Goal: Task Accomplishment & Management: Manage account settings

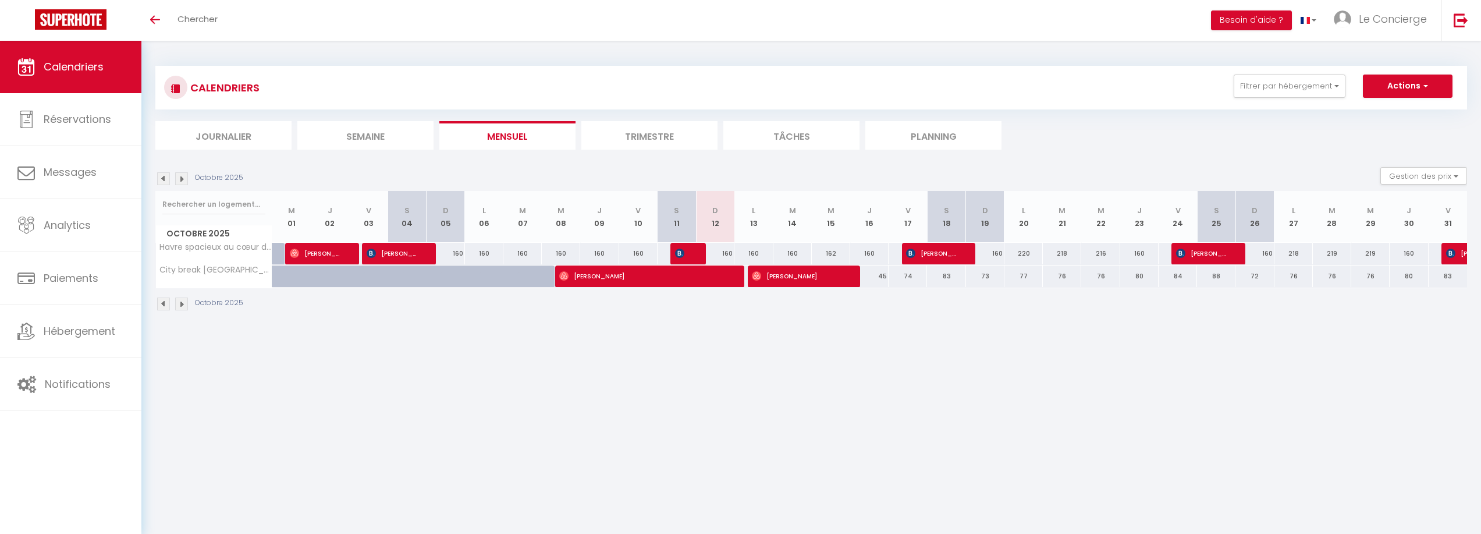
click at [301, 285] on div at bounding box center [305, 283] width 38 height 22
type input "45"
type input "Mer 01 Octobre 2025"
type input "Jeu 02 Octobre 2025"
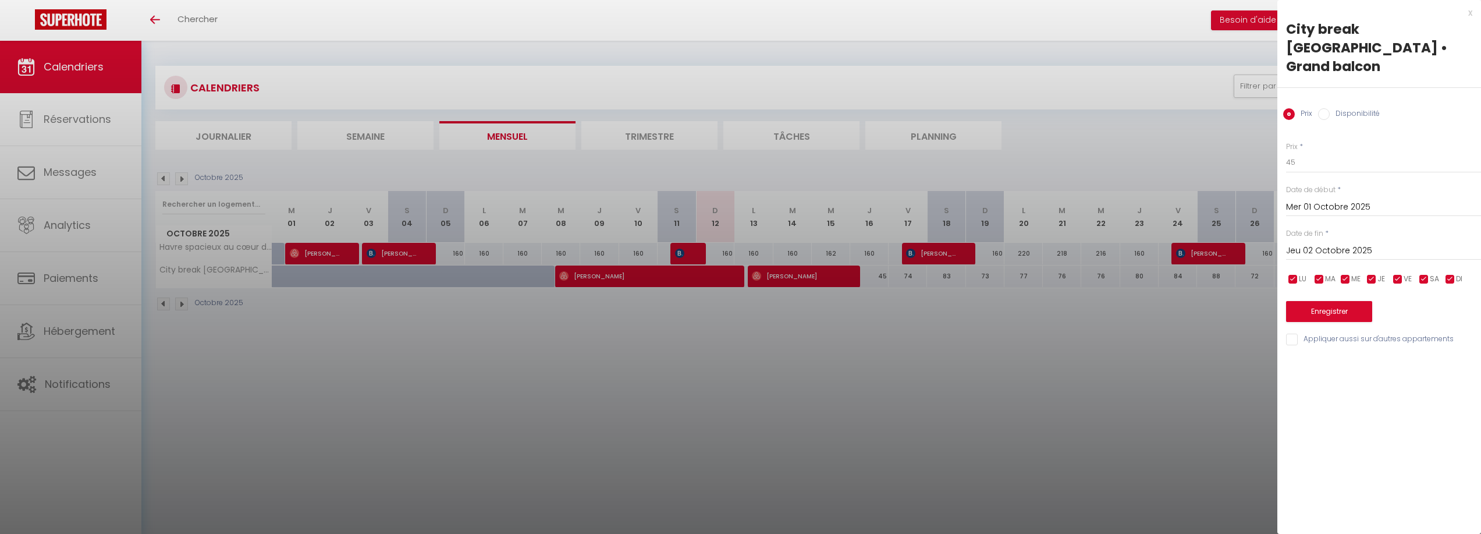
drag, startPoint x: 296, startPoint y: 314, endPoint x: 191, endPoint y: 310, distance: 104.3
click at [290, 316] on div at bounding box center [740, 267] width 1481 height 534
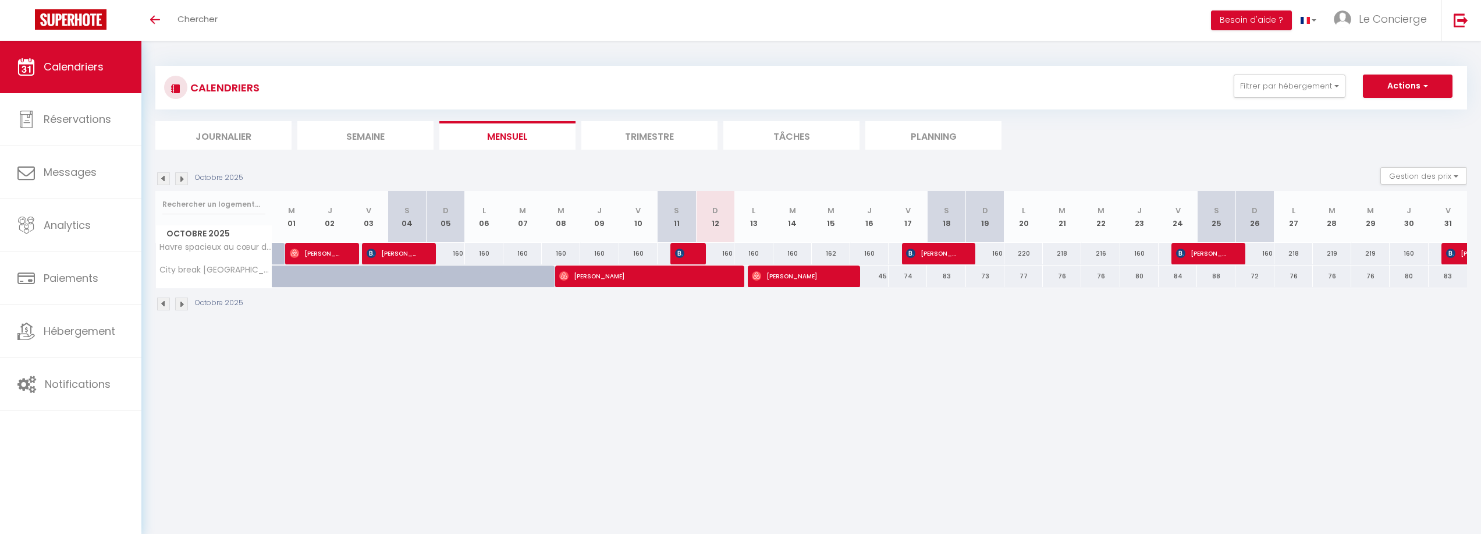
click at [158, 304] on img at bounding box center [163, 303] width 13 height 13
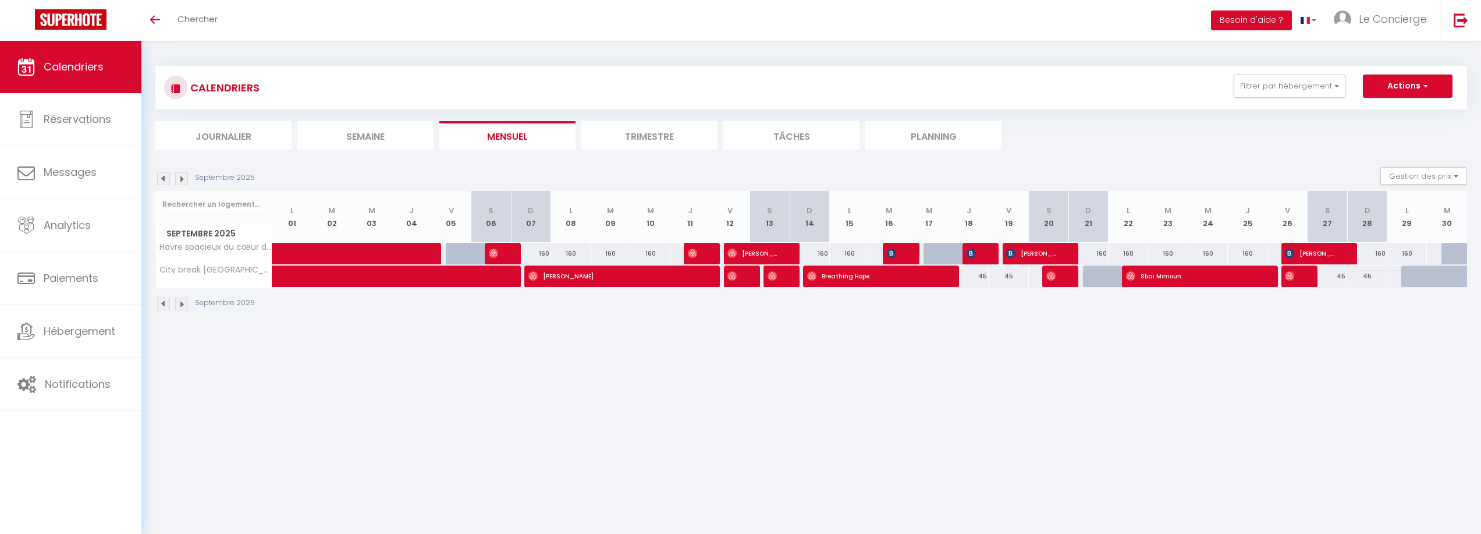
click at [181, 307] on img at bounding box center [181, 303] width 13 height 13
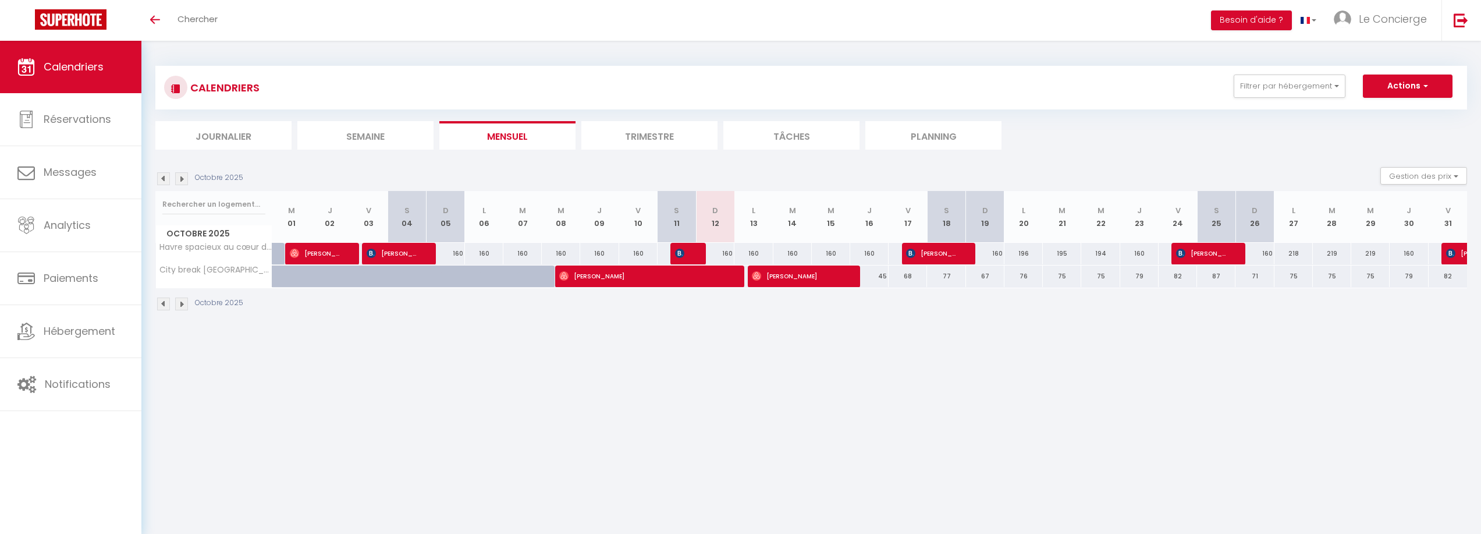
click at [328, 283] on div at bounding box center [344, 283] width 38 height 22
type input "45"
type input "Jeu 02 Octobre 2025"
type input "Ven 03 Octobre 2025"
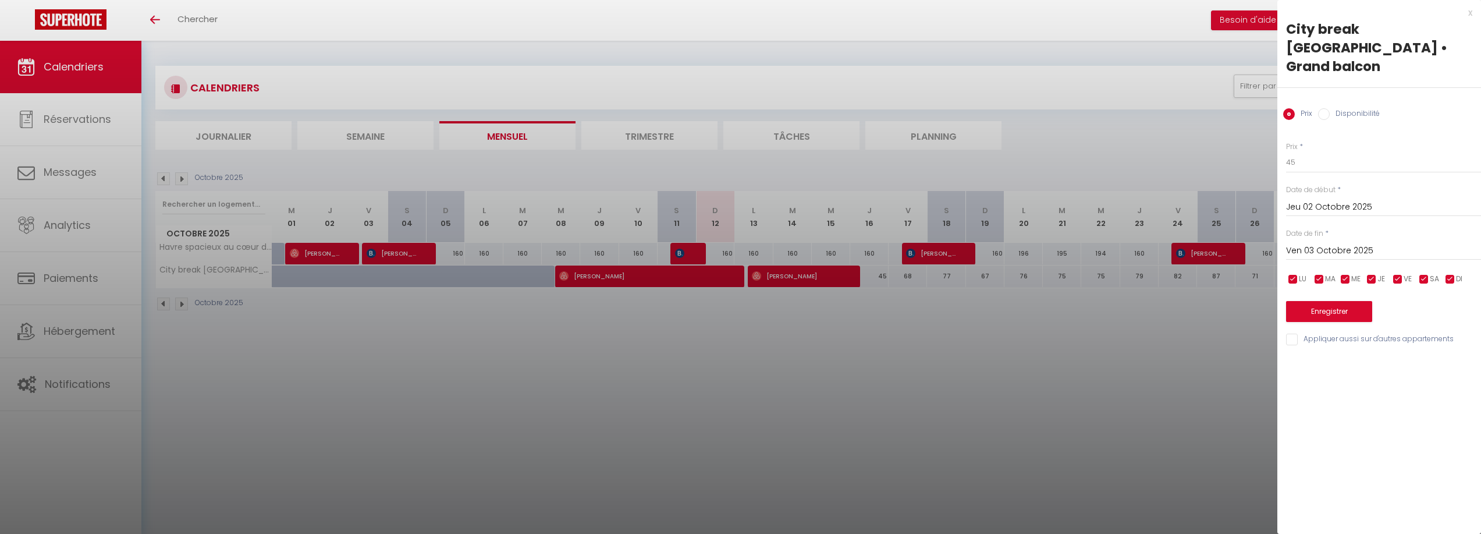
click at [325, 322] on div at bounding box center [740, 267] width 1481 height 534
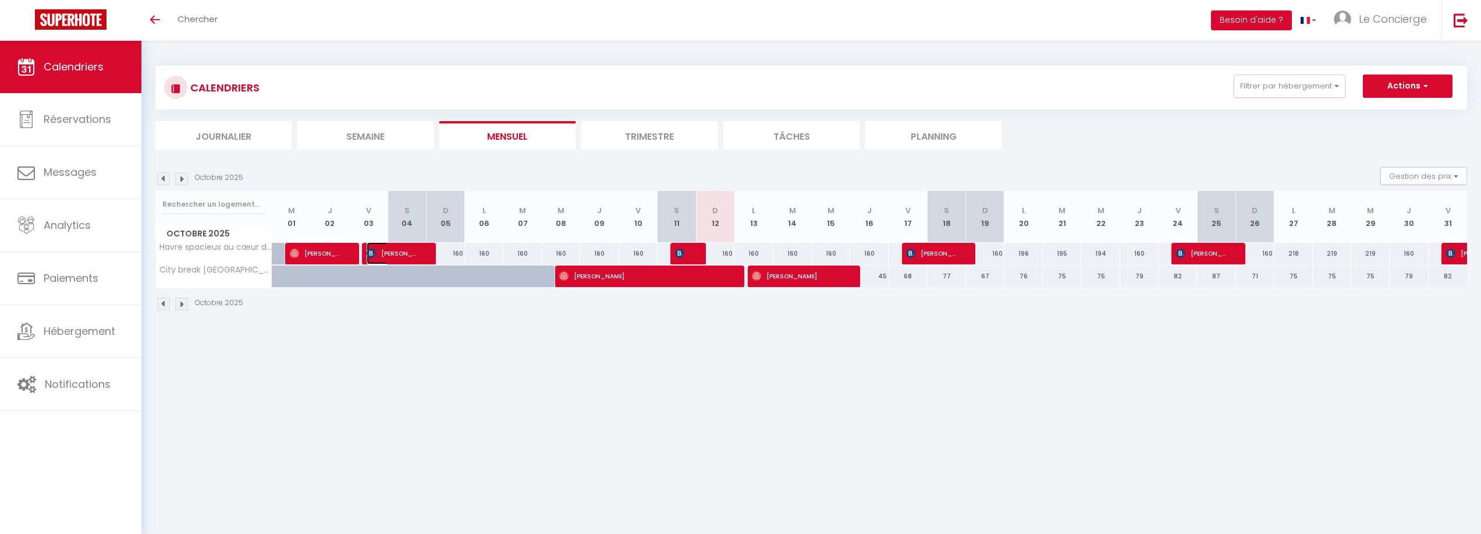
click at [394, 249] on span "[PERSON_NAME]" at bounding box center [392, 253] width 51 height 22
select select "OK"
select select "0"
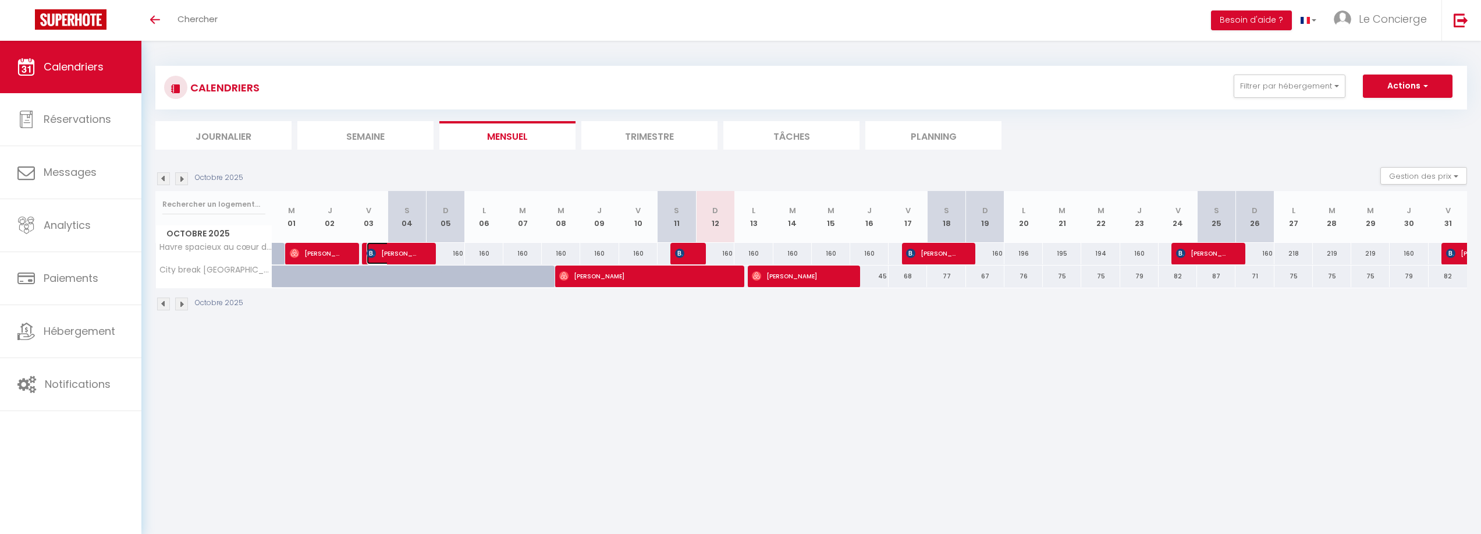
select select "1"
select select
select select "48851"
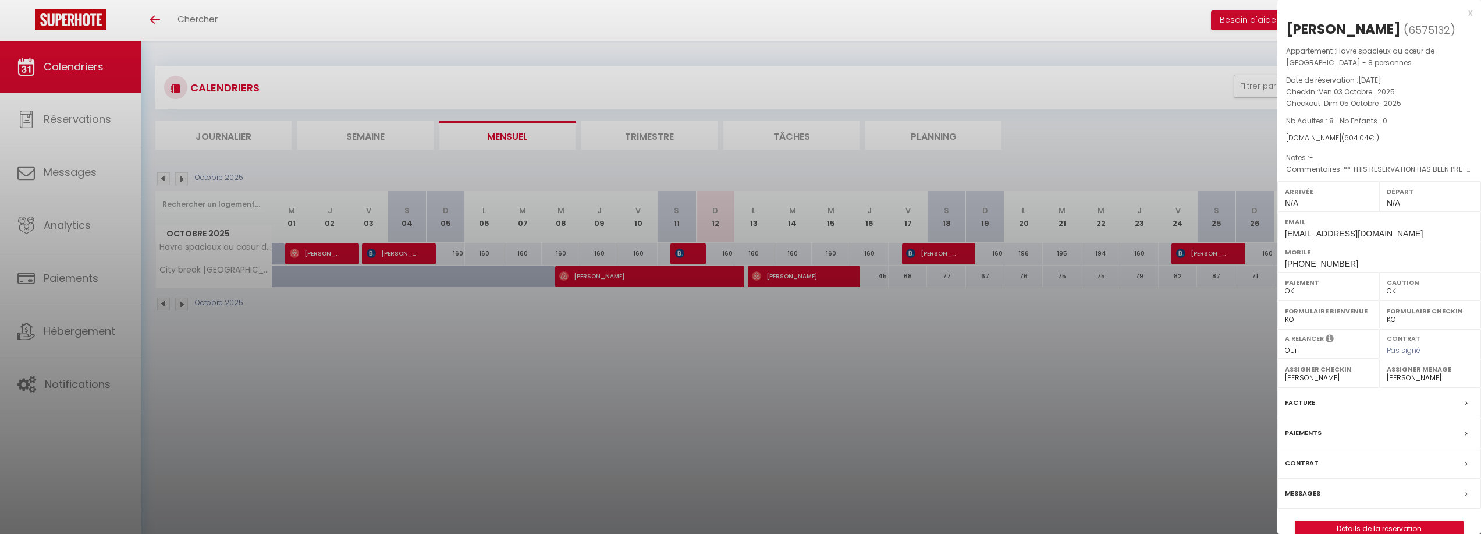
click at [806, 243] on div at bounding box center [740, 267] width 1481 height 534
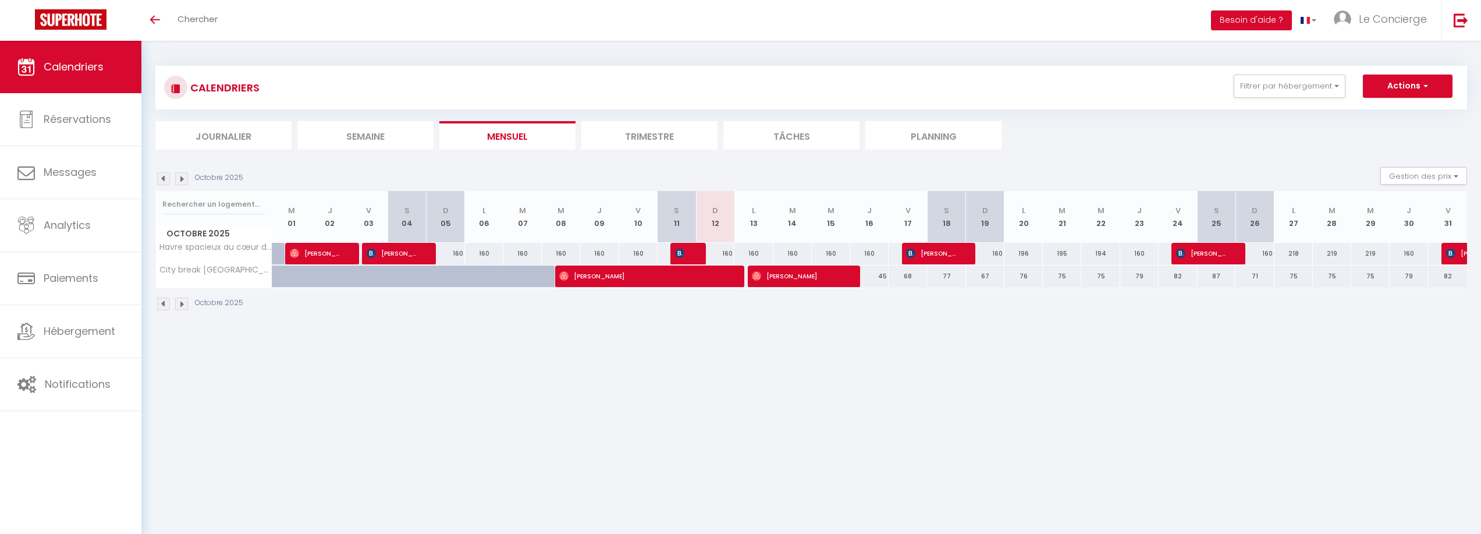
click at [689, 251] on div at bounding box center [689, 254] width 38 height 22
click at [680, 250] on img at bounding box center [679, 253] width 9 height 9
select select "KO"
